Goal: Go to known website: Access a specific website the user already knows

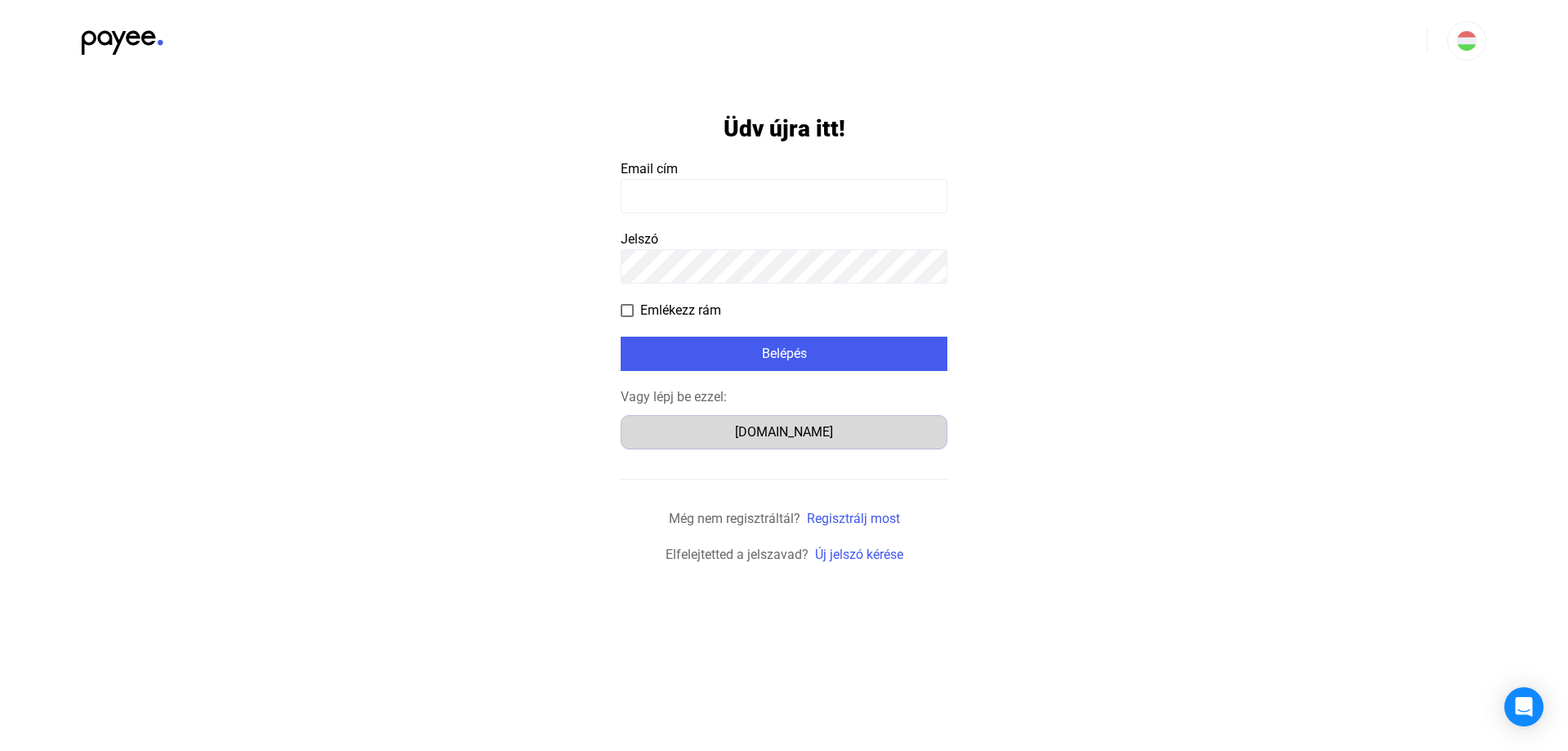
click at [802, 434] on div "[DOMAIN_NAME]" at bounding box center [784, 432] width 316 height 20
